Goal: Task Accomplishment & Management: Manage account settings

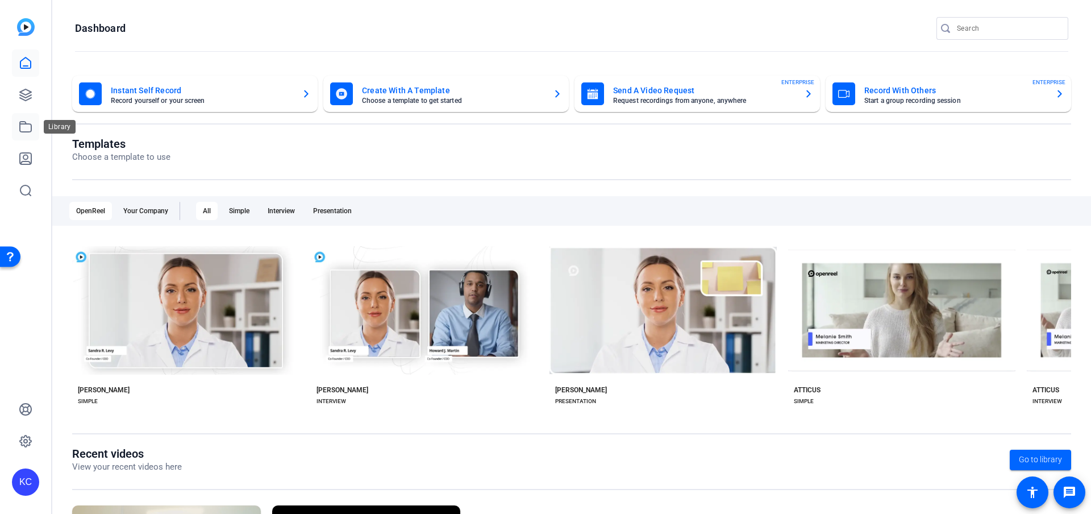
click at [30, 120] on icon at bounding box center [26, 127] width 14 height 14
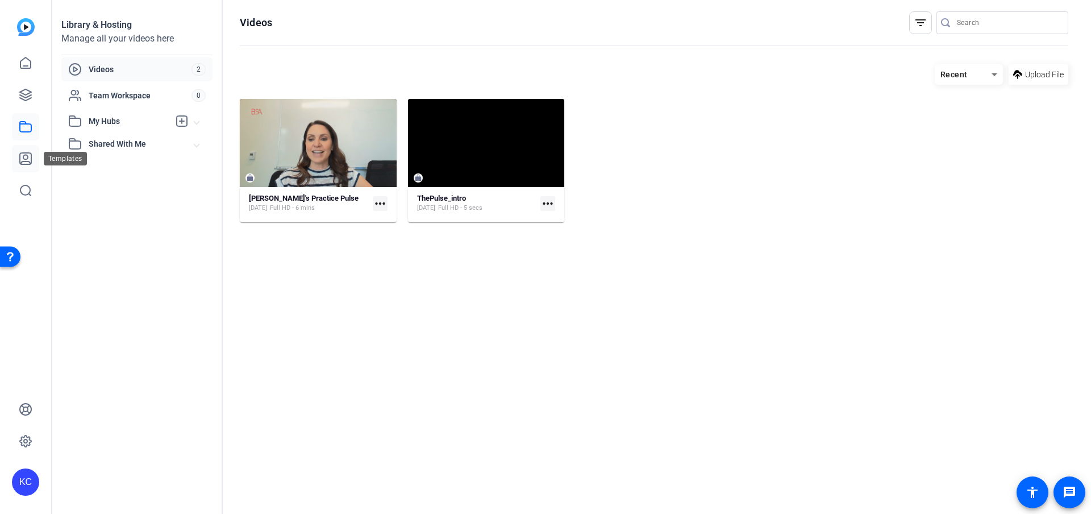
click at [23, 161] on icon at bounding box center [25, 158] width 11 height 11
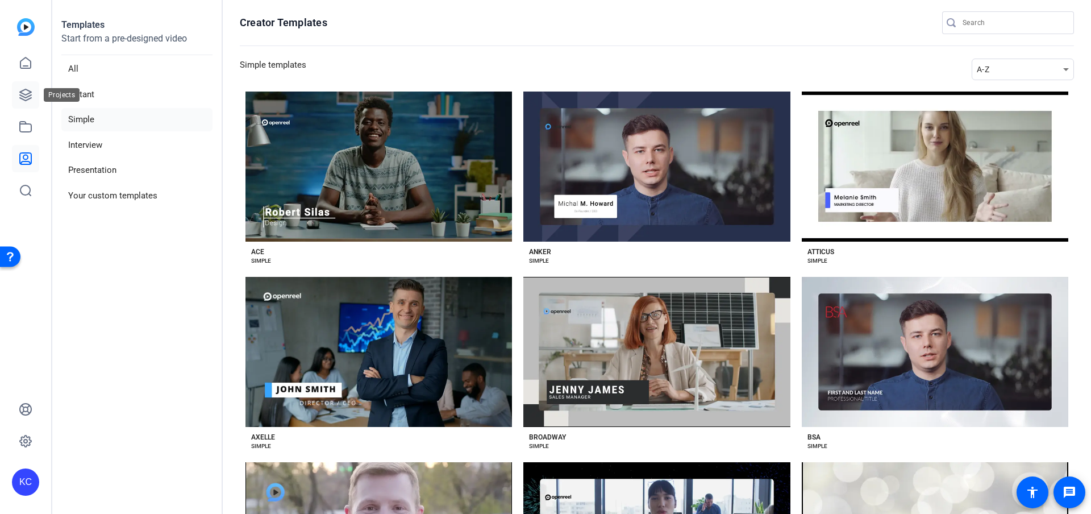
click at [28, 92] on icon at bounding box center [26, 95] width 14 height 14
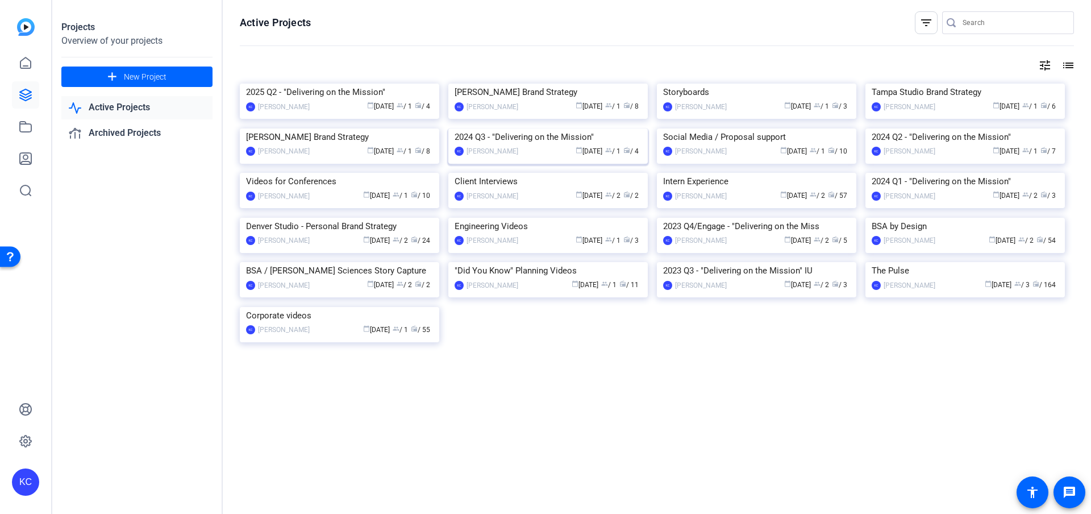
scroll to position [454, 0]
click at [912, 262] on img at bounding box center [965, 262] width 199 height 0
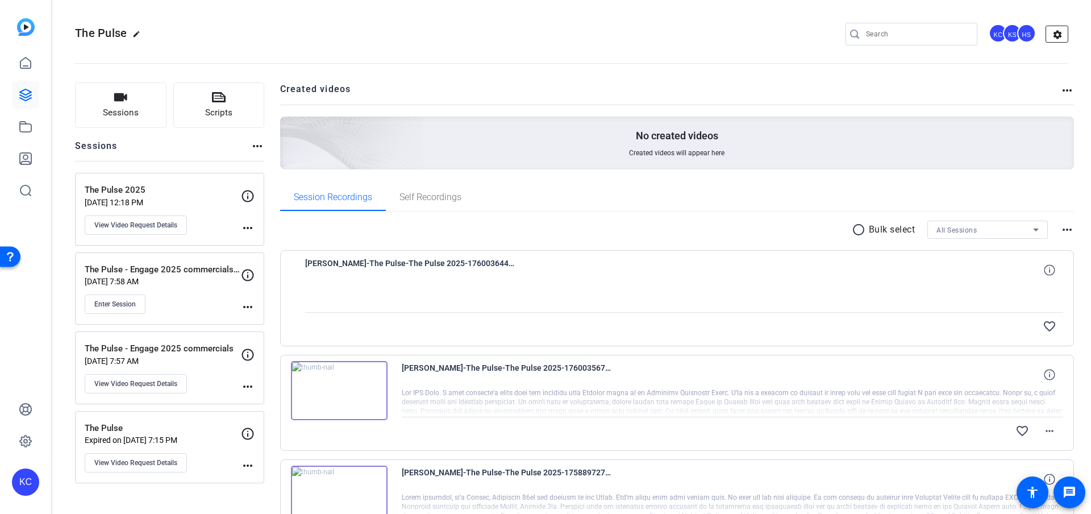
click at [1057, 35] on mat-icon "settings" at bounding box center [1057, 34] width 23 height 17
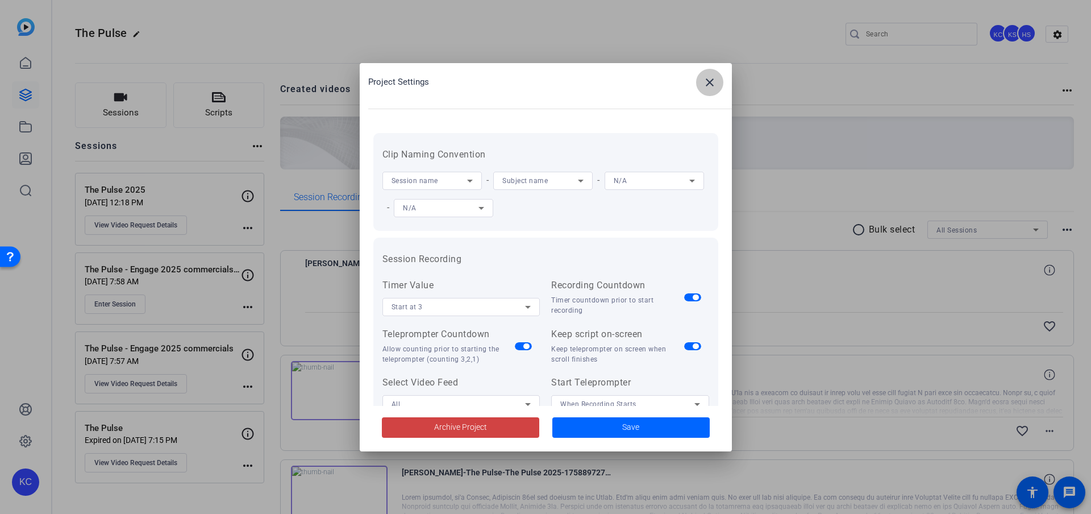
click at [706, 81] on mat-icon "close" at bounding box center [710, 83] width 14 height 14
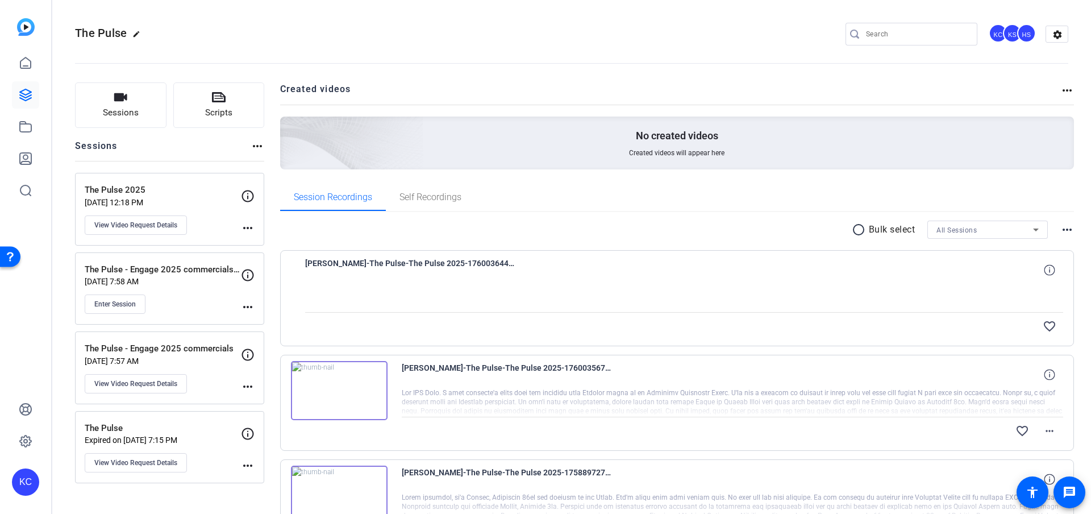
click at [1004, 28] on div "KS" at bounding box center [1012, 33] width 19 height 19
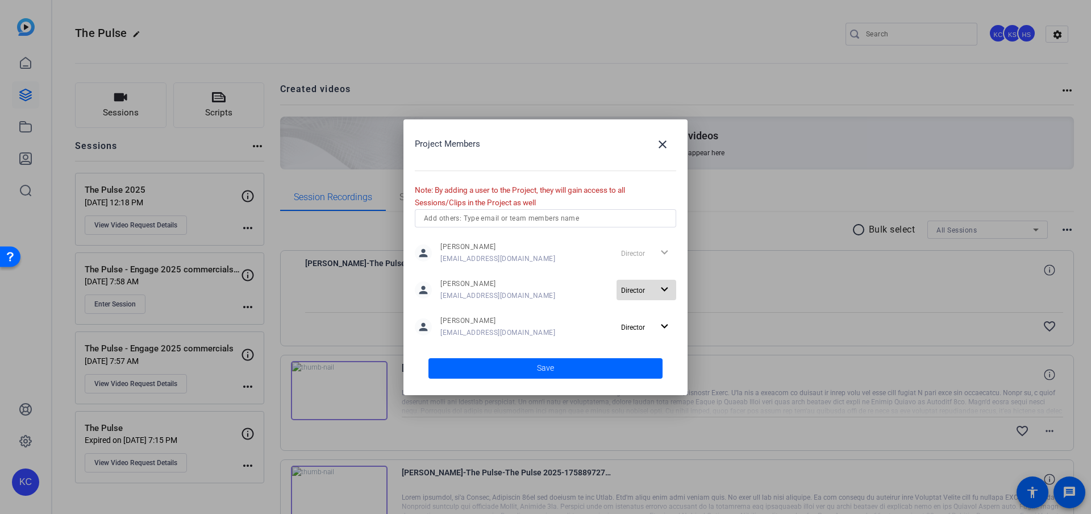
click at [667, 290] on mat-icon "expand_more" at bounding box center [665, 289] width 14 height 14
click at [650, 335] on span "Remove User" at bounding box center [647, 333] width 42 height 8
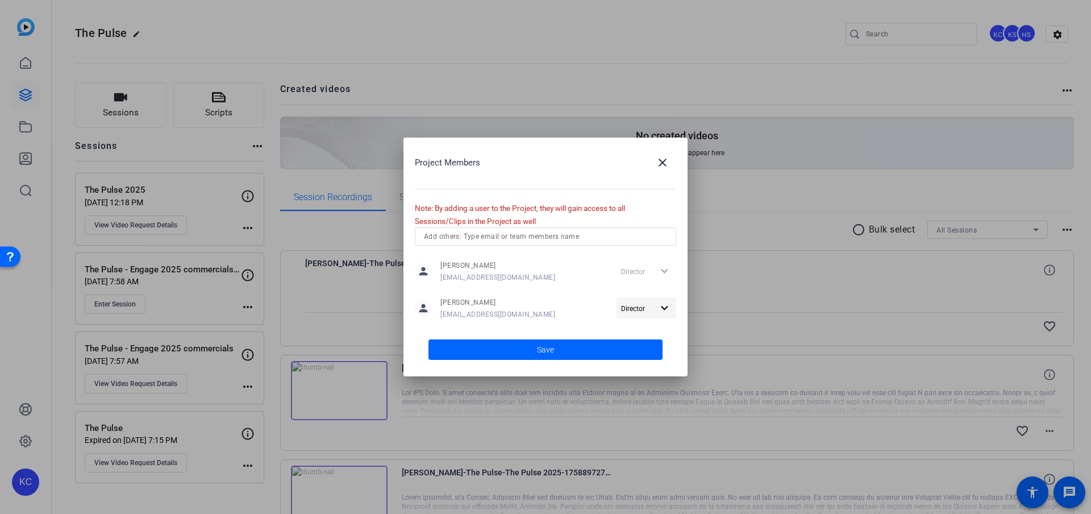
click at [664, 305] on mat-icon "expand_more" at bounding box center [665, 308] width 14 height 14
click at [634, 355] on span "Remove User" at bounding box center [647, 352] width 42 height 8
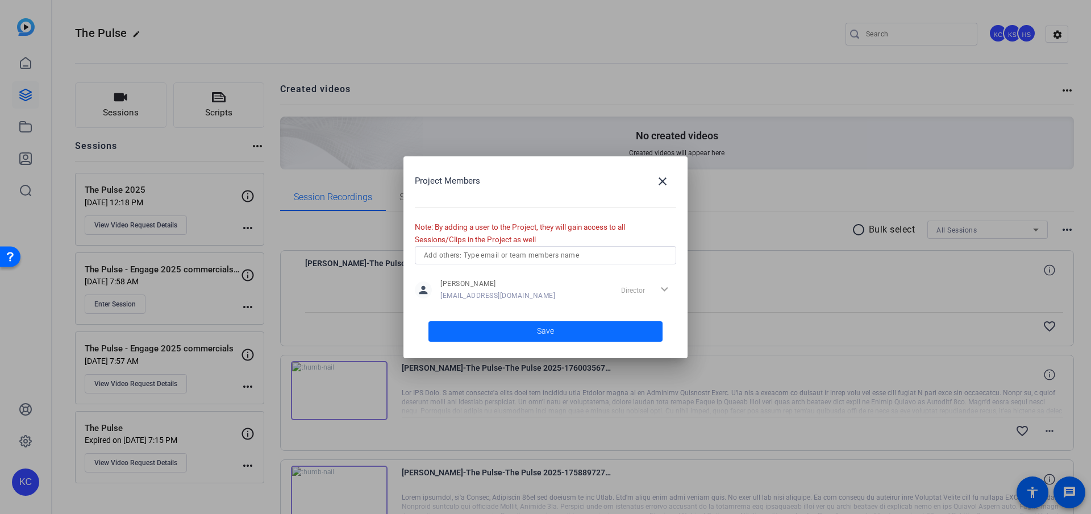
click at [587, 334] on span at bounding box center [546, 331] width 234 height 27
